Goal: Information Seeking & Learning: Learn about a topic

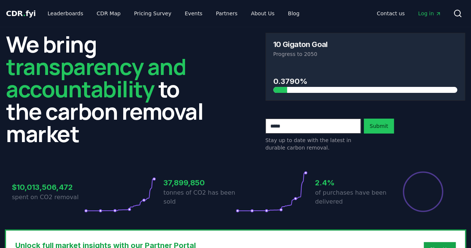
click at [430, 10] on span "Log in" at bounding box center [429, 13] width 23 height 7
click at [67, 18] on link "Leaderboards" at bounding box center [66, 13] width 48 height 13
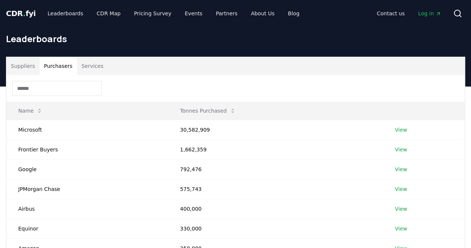
click at [62, 65] on button "Purchasers" at bounding box center [58, 66] width 38 height 18
click at [397, 129] on link "View" at bounding box center [401, 129] width 12 height 7
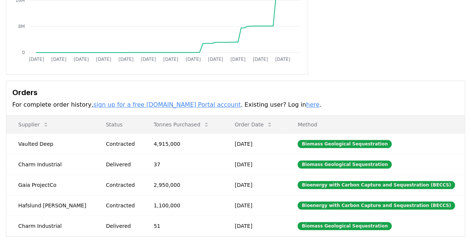
scroll to position [141, 0]
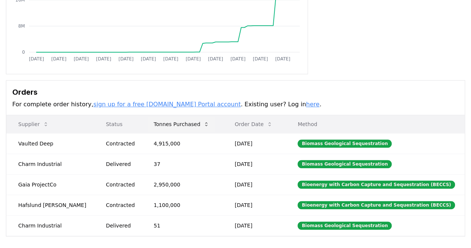
click at [177, 121] on button "Tonnes Purchased" at bounding box center [181, 124] width 67 height 15
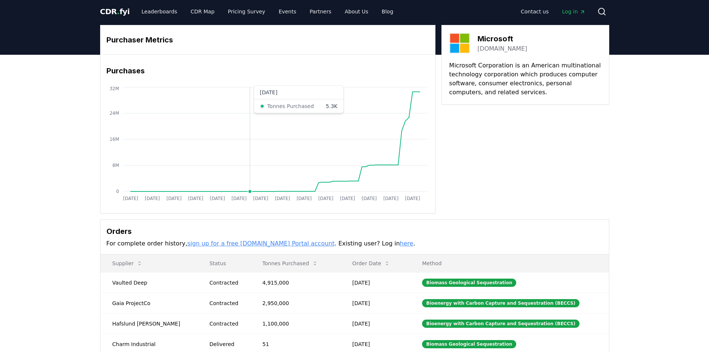
scroll to position [0, 0]
